Goal: Obtain resource: Obtain resource

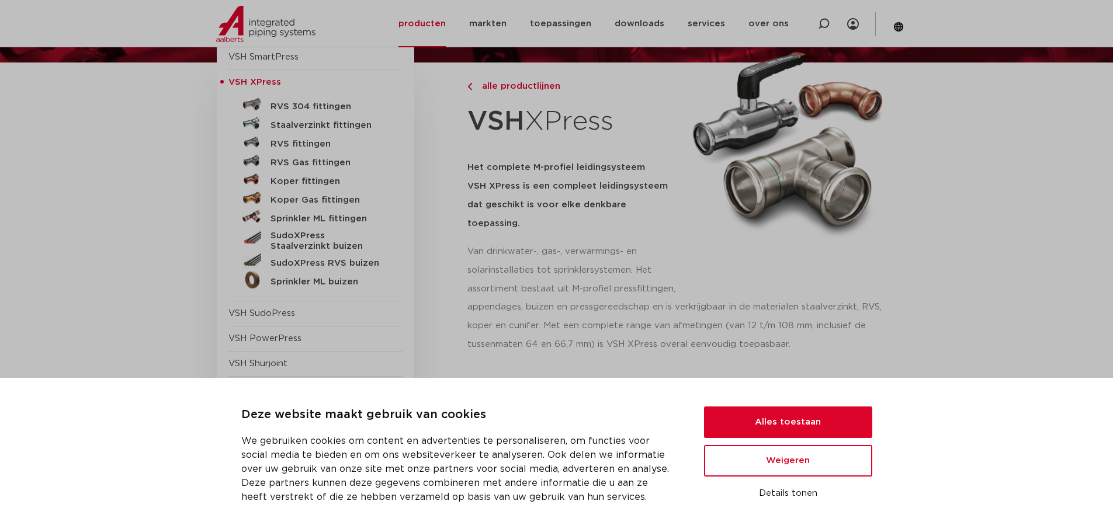
scroll to position [117, 0]
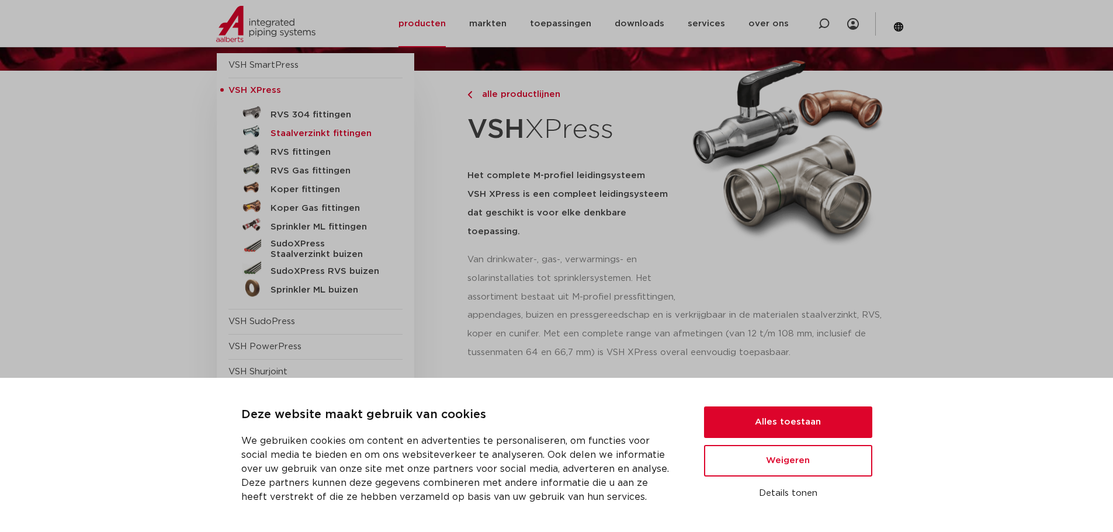
click at [313, 130] on h5 "Staalverzinkt fittingen" at bounding box center [328, 134] width 116 height 11
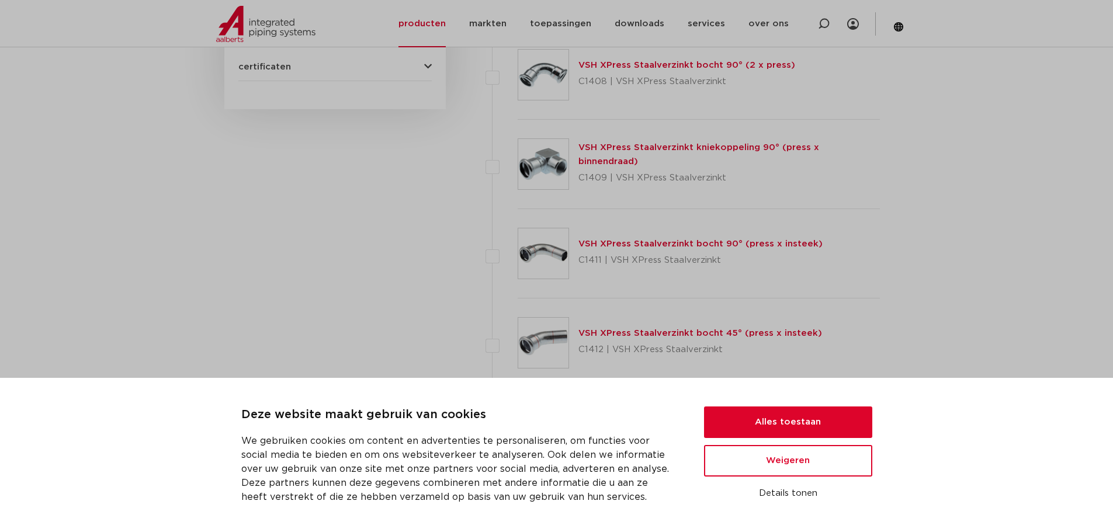
scroll to position [759, 0]
click at [617, 67] on link "VSH XPress Staalverzinkt bocht 90° (2 x press)" at bounding box center [686, 64] width 217 height 9
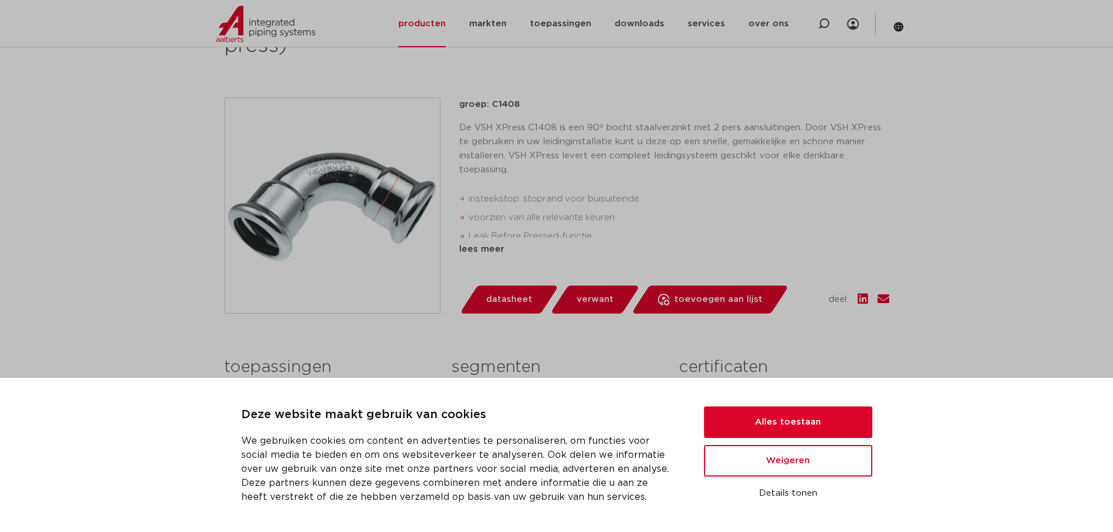
scroll to position [292, 0]
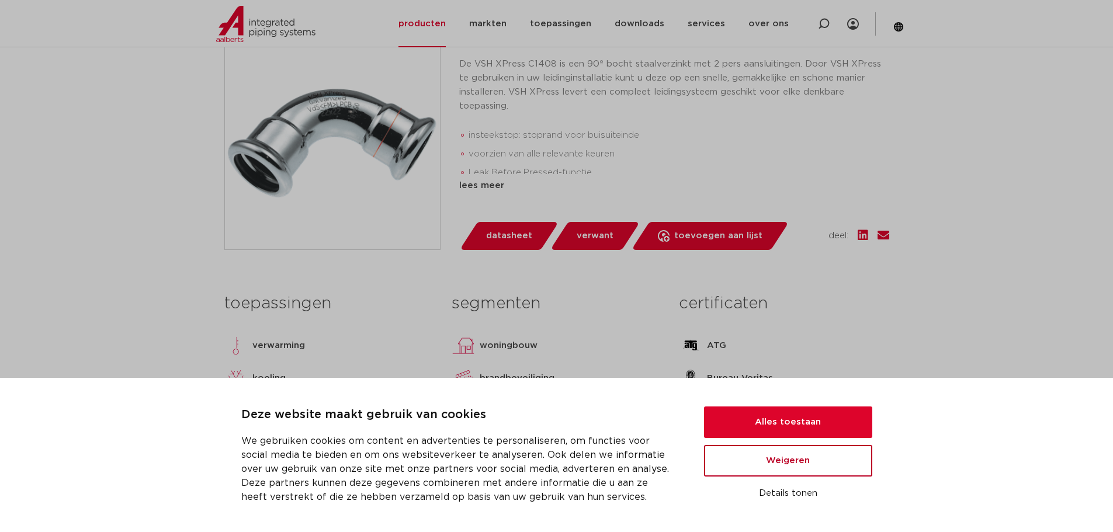
click at [809, 458] on button "Weigeren" at bounding box center [788, 461] width 168 height 32
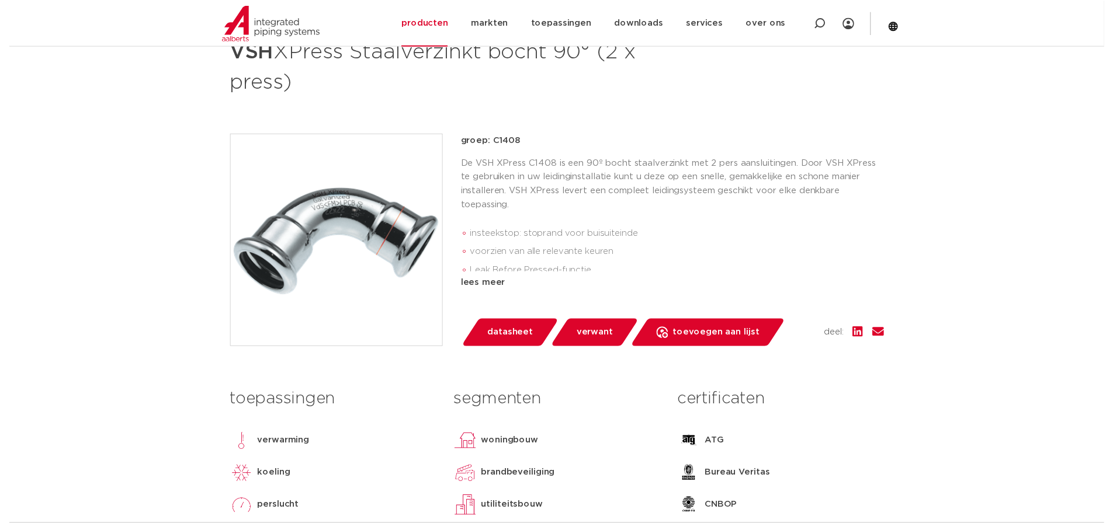
scroll to position [58, 0]
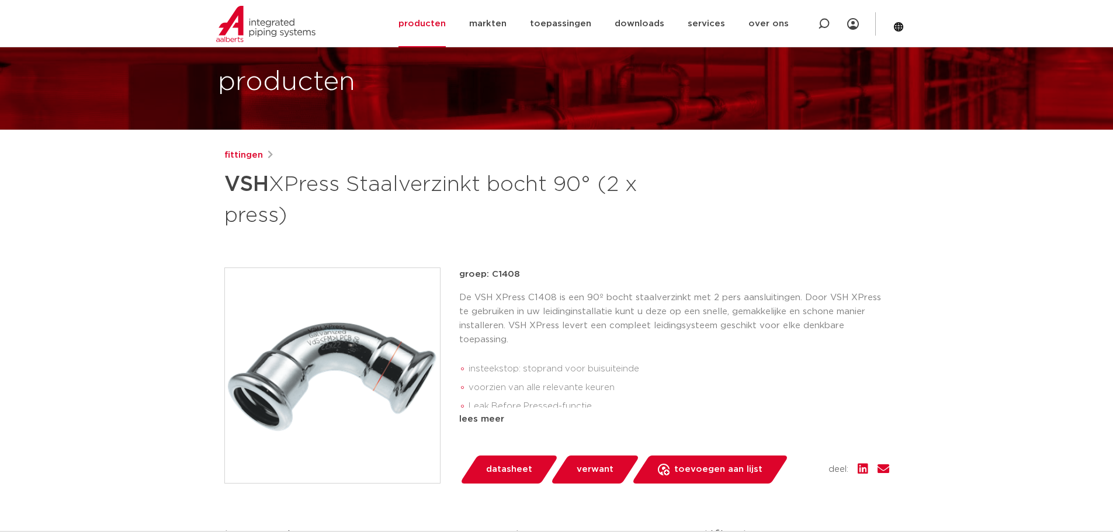
click at [505, 467] on span "datasheet" at bounding box center [509, 469] width 46 height 19
